Goal: Task Accomplishment & Management: Manage account settings

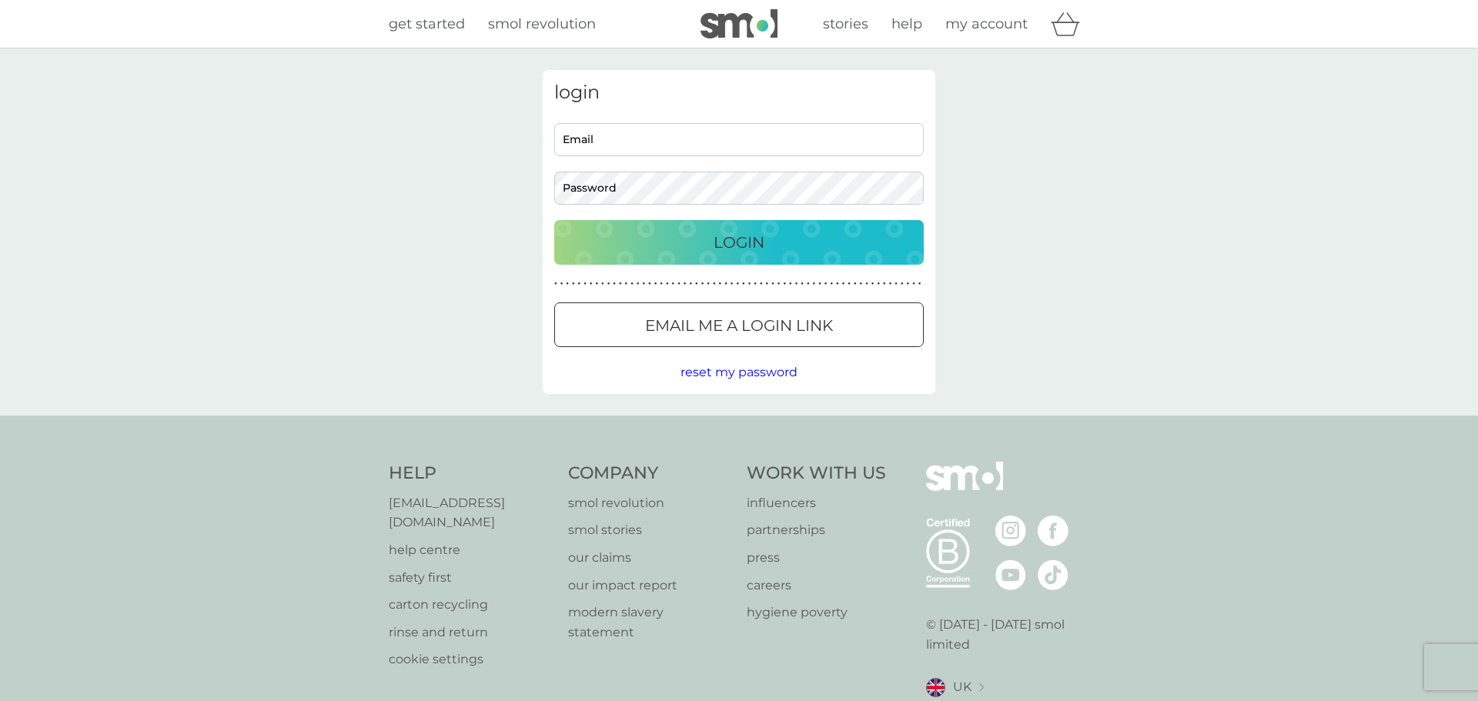
type input "[PERSON_NAME][EMAIL_ADDRESS][DOMAIN_NAME]"
click at [734, 326] on div at bounding box center [734, 325] width 2 height 2
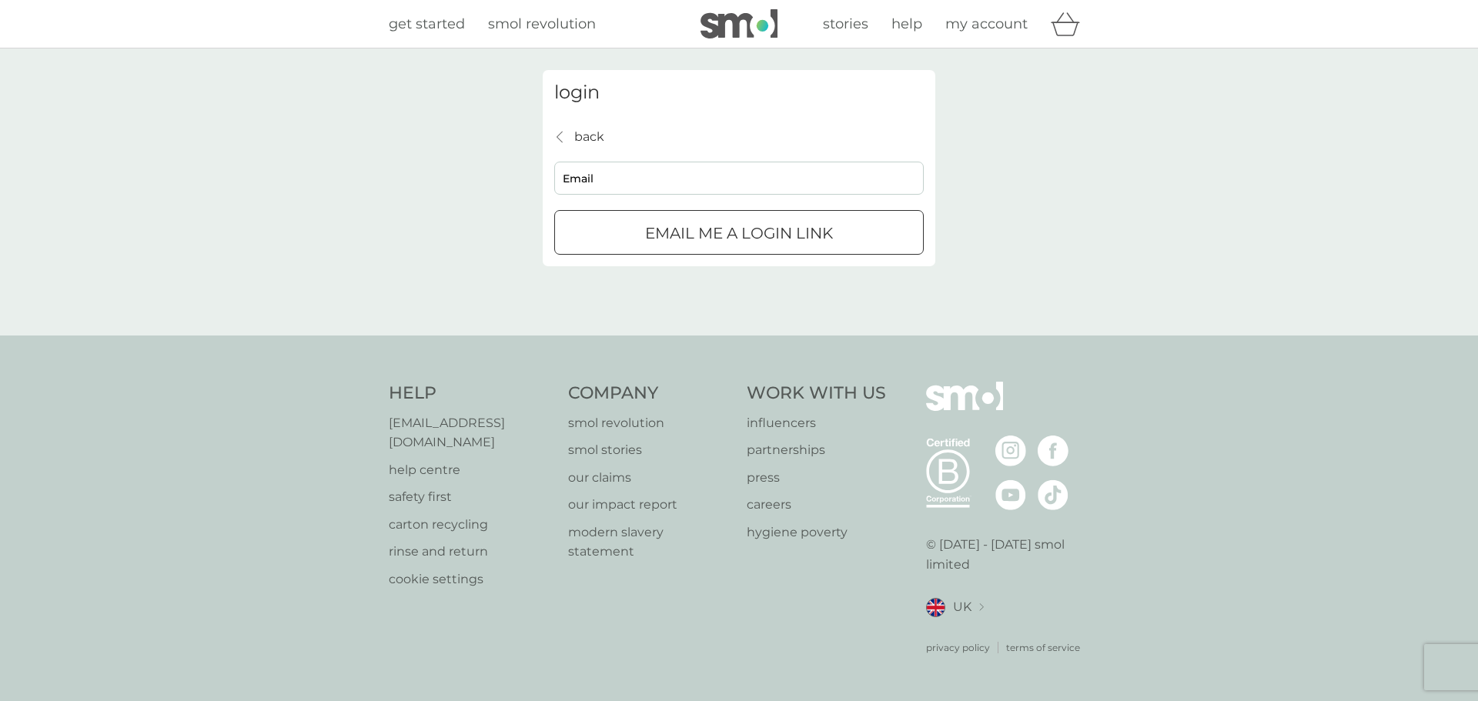
click at [702, 190] on input "Email" at bounding box center [738, 178] width 369 height 33
paste input "[EMAIL_ADDRESS][PERSON_NAME][DOMAIN_NAME]"
click at [815, 182] on input "[PERSON_NAME][EMAIL_ADDRESS][PERSON_NAME]@[DOMAIN_NAME]" at bounding box center [738, 178] width 369 height 33
click at [815, 175] on input "[PERSON_NAME][EMAIL_ADDRESS][PERSON_NAME]@[DOMAIN_NAME]" at bounding box center [738, 178] width 369 height 33
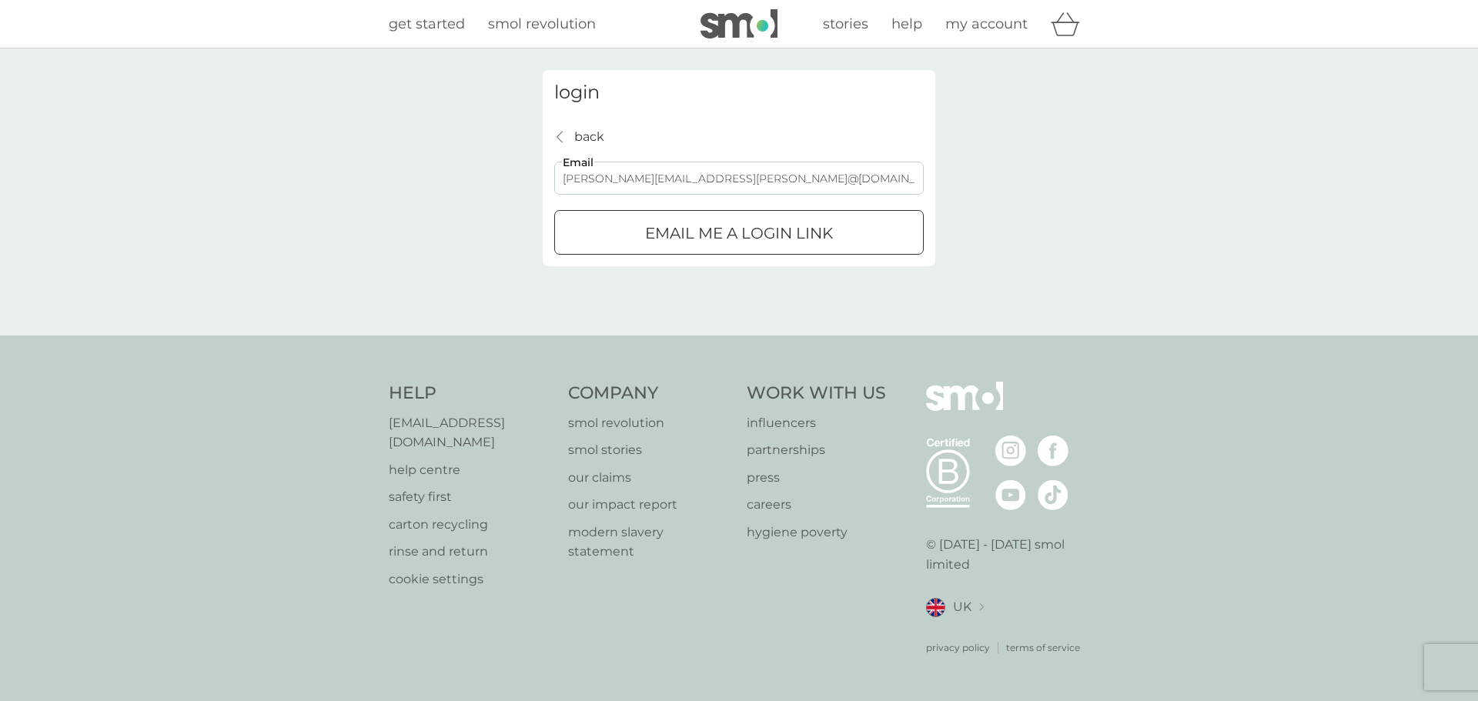
click at [815, 175] on input "[PERSON_NAME][EMAIL_ADDRESS][PERSON_NAME]@[DOMAIN_NAME]" at bounding box center [738, 178] width 369 height 33
paste input "email"
type input "[EMAIL_ADDRESS][PERSON_NAME][DOMAIN_NAME]"
click at [717, 239] on div "submit" at bounding box center [738, 233] width 55 height 16
